Goal: Transaction & Acquisition: Obtain resource

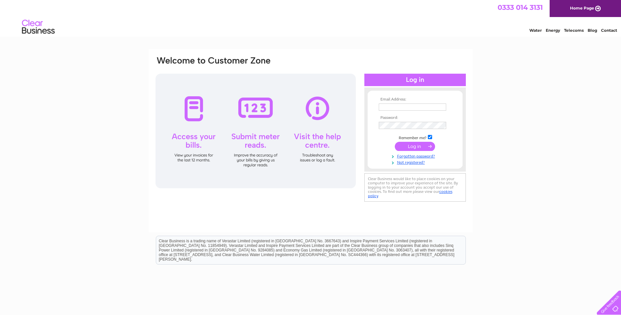
type input "lawrence@eadiecairns.com"
click at [416, 148] on input "submit" at bounding box center [415, 146] width 40 height 9
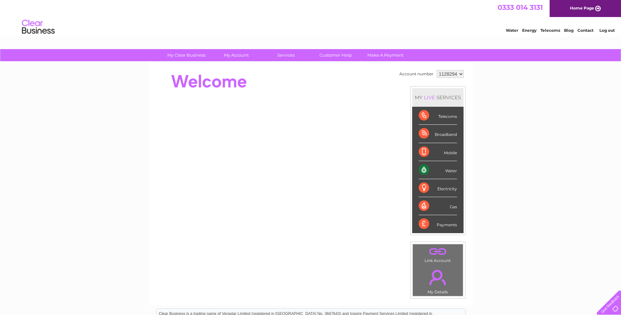
click at [440, 171] on div "Water" at bounding box center [438, 170] width 38 height 18
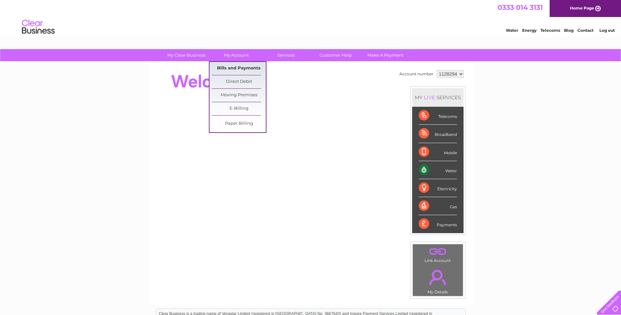
click at [239, 65] on link "Bills and Payments" at bounding box center [239, 68] width 54 height 13
click at [239, 68] on link "Bills and Payments" at bounding box center [239, 68] width 54 height 13
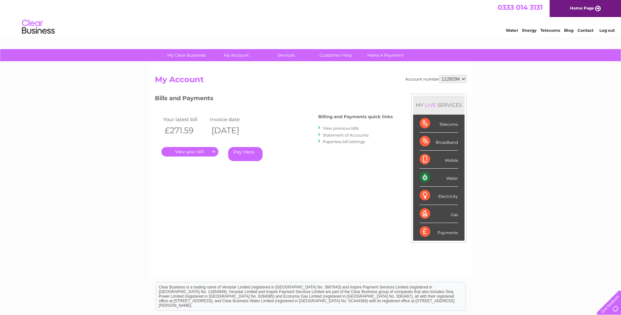
click at [198, 153] on link "." at bounding box center [189, 151] width 57 height 9
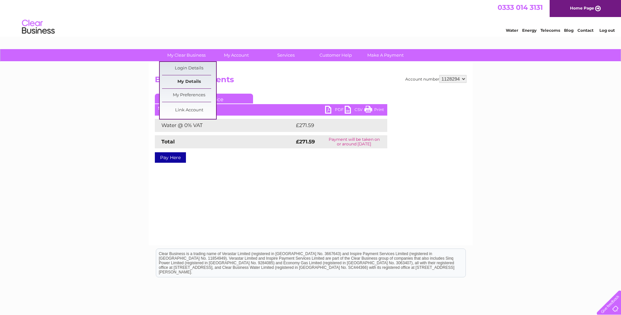
click at [195, 82] on link "My Details" at bounding box center [189, 81] width 54 height 13
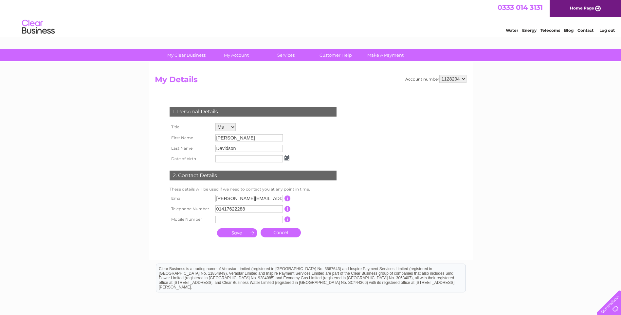
click at [238, 233] on input "submit" at bounding box center [237, 232] width 40 height 9
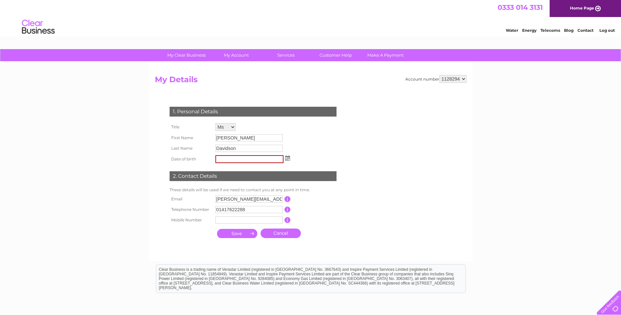
click at [515, 30] on link "Water" at bounding box center [512, 30] width 12 height 5
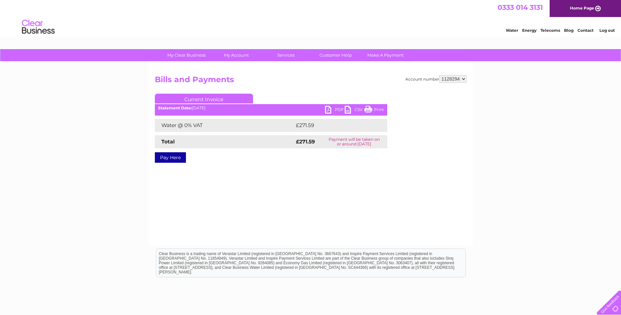
click at [330, 111] on link "PDF" at bounding box center [335, 110] width 20 height 9
